Goal: Task Accomplishment & Management: Use online tool/utility

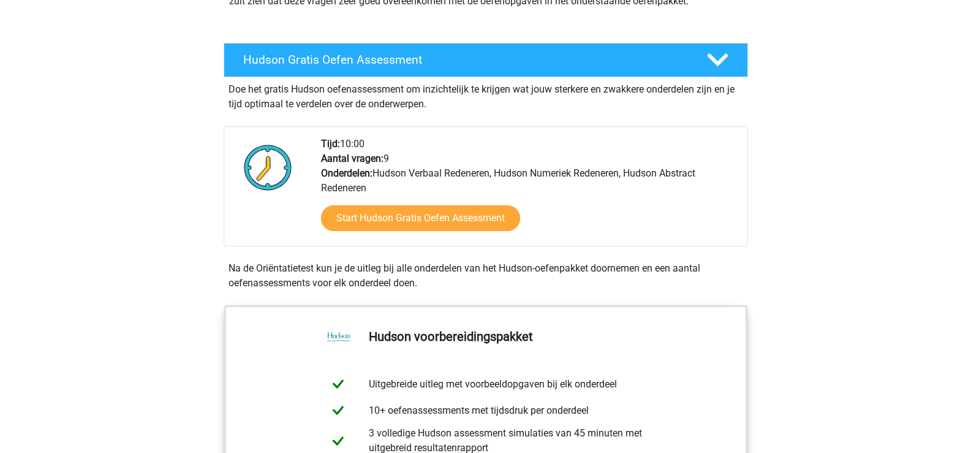
scroll to position [245, 0]
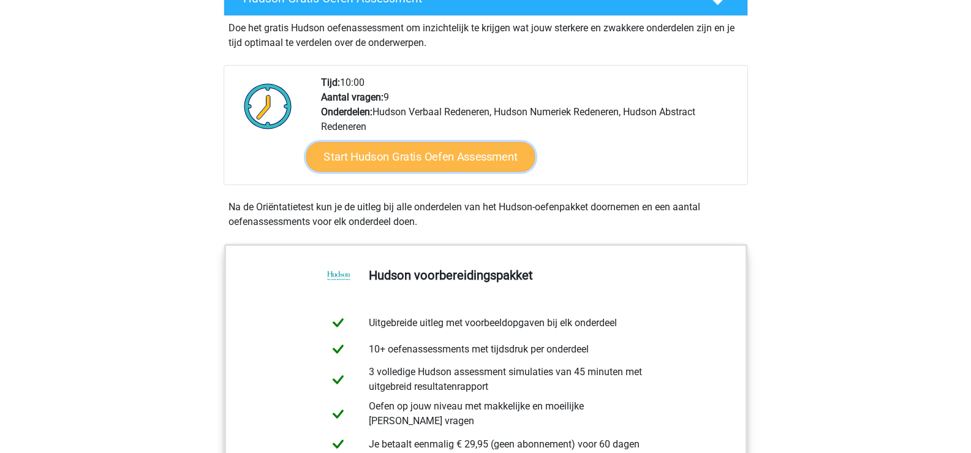
click at [411, 157] on link "Start Hudson Gratis Oefen Assessment" at bounding box center [420, 156] width 229 height 29
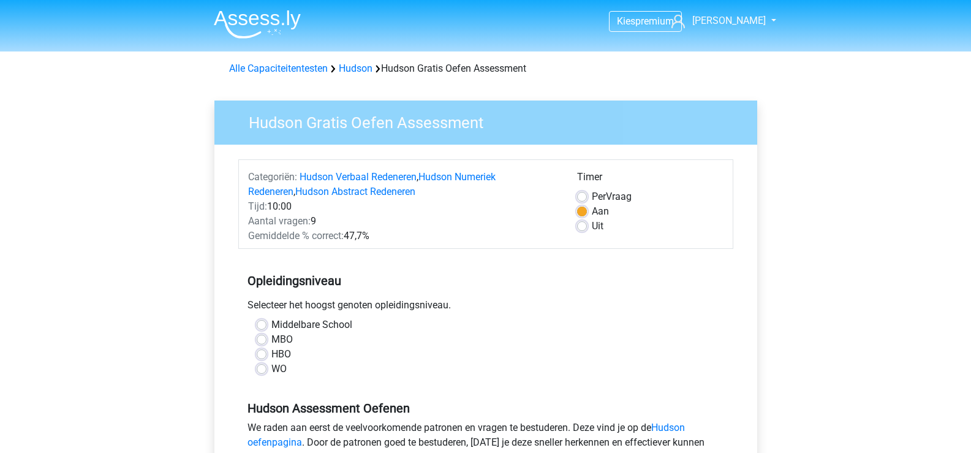
click at [271, 324] on label "Middelbare School" at bounding box center [311, 324] width 81 height 15
click at [262, 324] on input "Middelbare School" at bounding box center [262, 323] width 10 height 12
radio input "true"
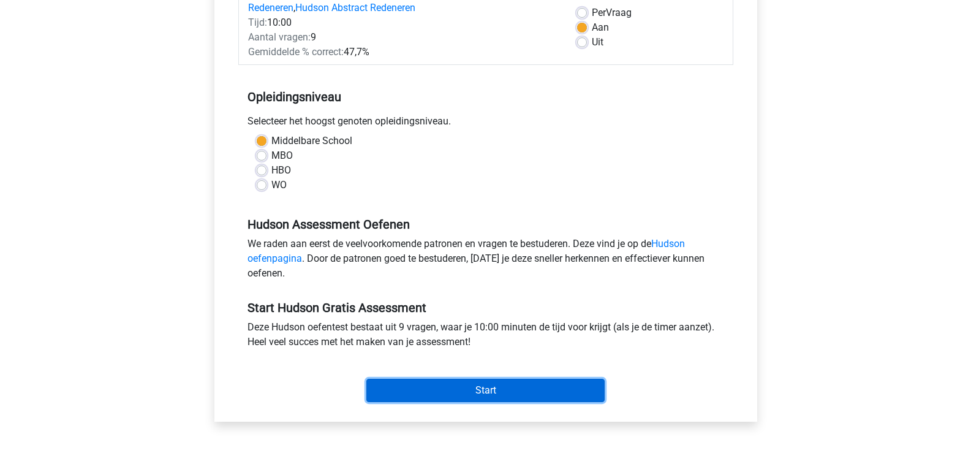
click at [501, 388] on input "Start" at bounding box center [485, 390] width 238 height 23
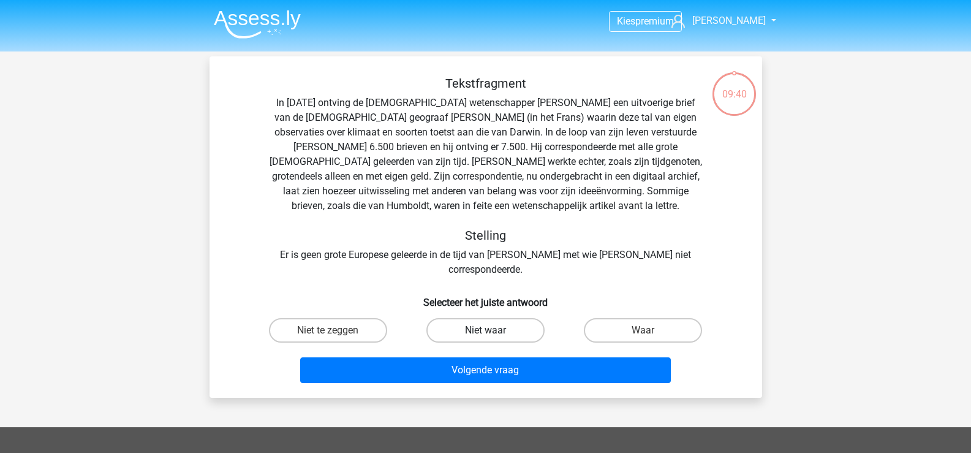
click at [487, 318] on label "Niet waar" at bounding box center [485, 330] width 118 height 25
click at [487, 330] on input "Niet waar" at bounding box center [489, 334] width 8 height 8
radio input "true"
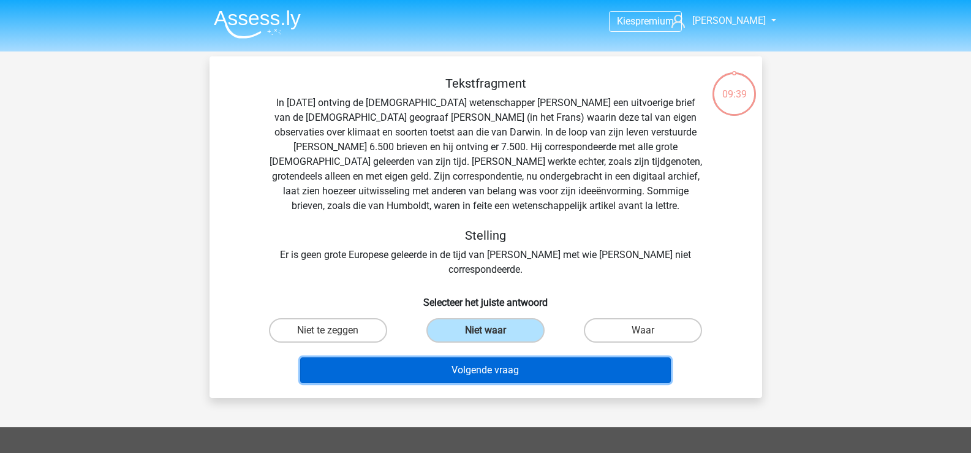
click at [486, 357] on button "Volgende vraag" at bounding box center [485, 370] width 371 height 26
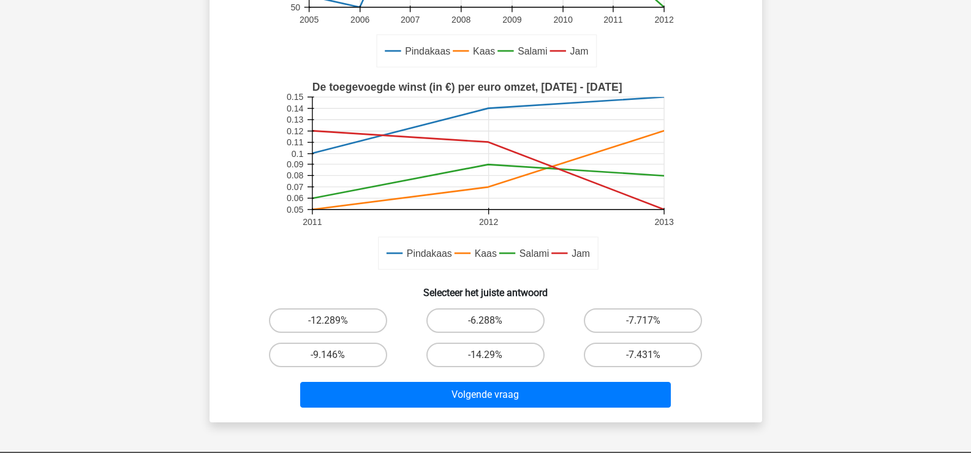
scroll to position [301, 0]
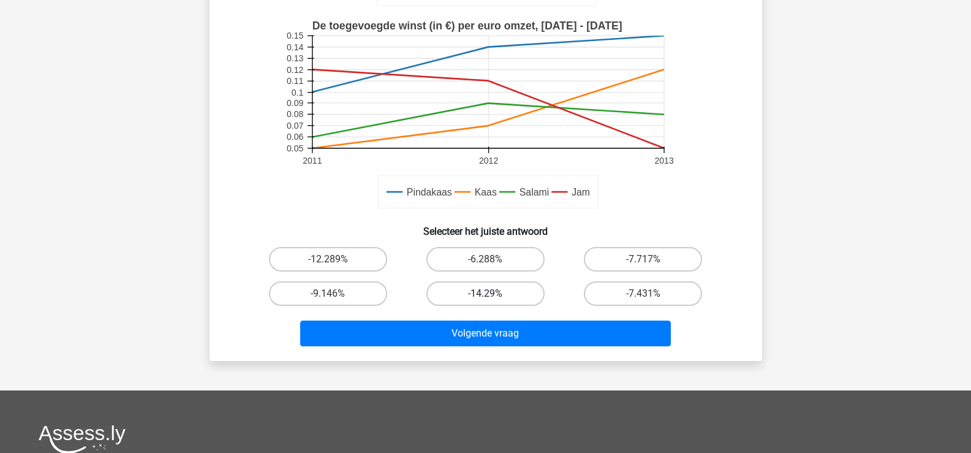
click at [499, 290] on label "-14.29%" at bounding box center [485, 293] width 118 height 25
click at [493, 293] on input "-14.29%" at bounding box center [489, 297] width 8 height 8
radio input "true"
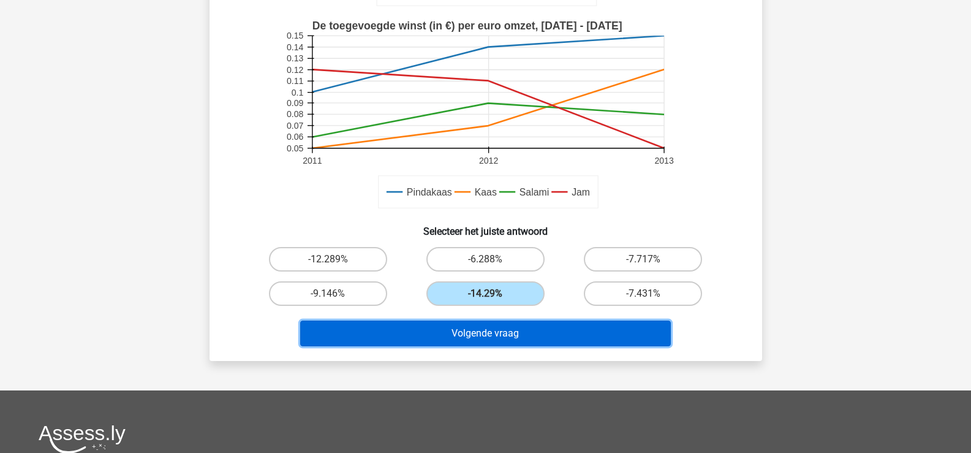
drag, startPoint x: 490, startPoint y: 331, endPoint x: 498, endPoint y: 326, distance: 9.4
click at [490, 331] on button "Volgende vraag" at bounding box center [485, 333] width 371 height 26
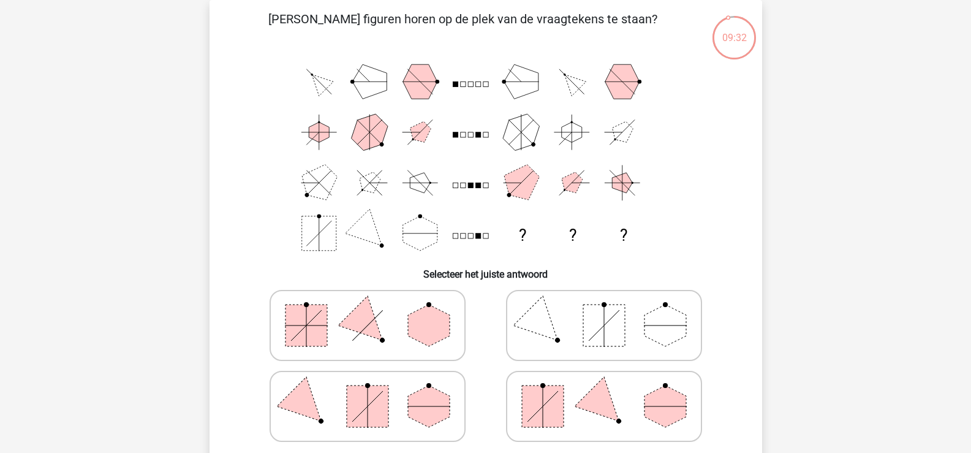
scroll to position [0, 0]
